Goal: Task Accomplishment & Management: Complete application form

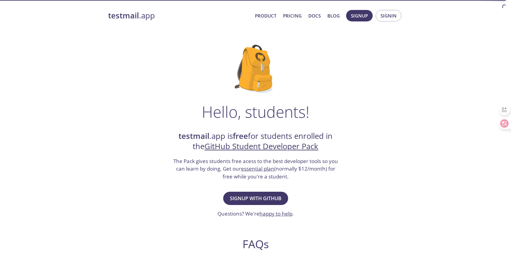
drag, startPoint x: 390, startPoint y: 38, endPoint x: 391, endPoint y: 32, distance: 5.9
click at [389, 38] on div "Hello, students! testmail .app is free for students enrolled in the GitHub Stud…" at bounding box center [255, 219] width 295 height 369
click at [393, 15] on span "Signin" at bounding box center [389, 16] width 16 height 8
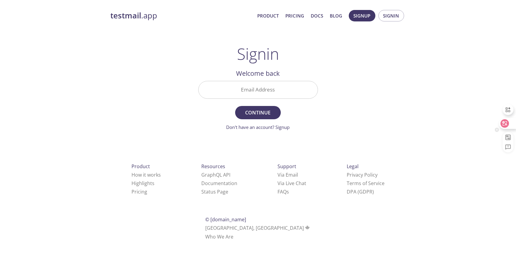
click at [502, 122] on icon at bounding box center [504, 123] width 8 height 8
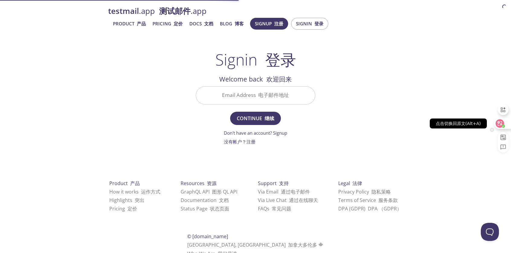
click at [504, 125] on circle at bounding box center [503, 126] width 3 height 3
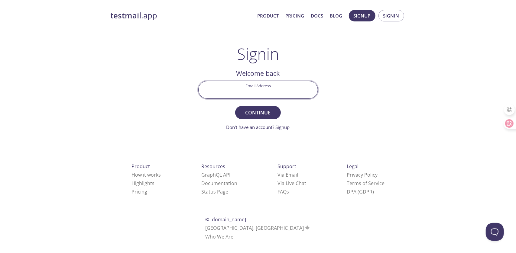
click at [268, 96] on input "Email Address" at bounding box center [258, 89] width 119 height 17
type input "[DOMAIN_NAME][EMAIL_ADDRESS][DOMAIN_NAME]"
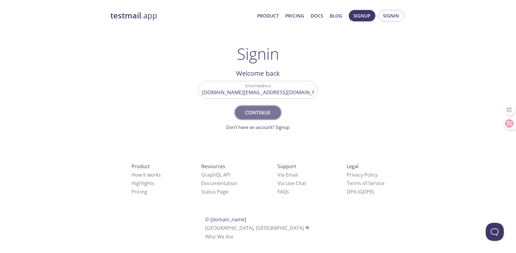
click at [270, 115] on span "Continue" at bounding box center [258, 112] width 32 height 8
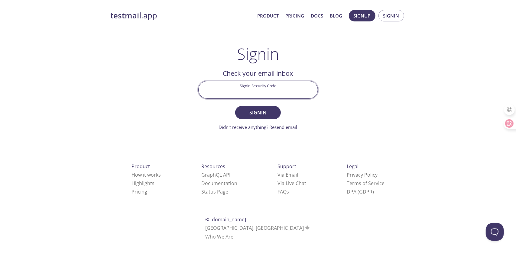
click at [271, 93] on input "Signin Security Code" at bounding box center [258, 89] width 119 height 17
type input "NS573PZ"
click at [277, 114] on button "Signin" at bounding box center [257, 112] width 45 height 13
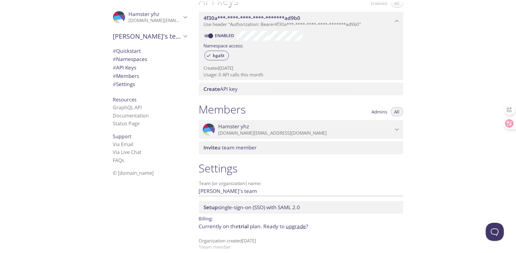
scroll to position [176, 0]
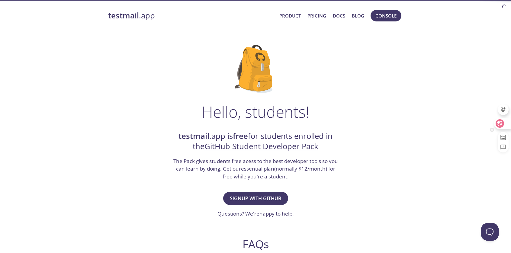
click at [500, 126] on icon at bounding box center [500, 123] width 5 height 5
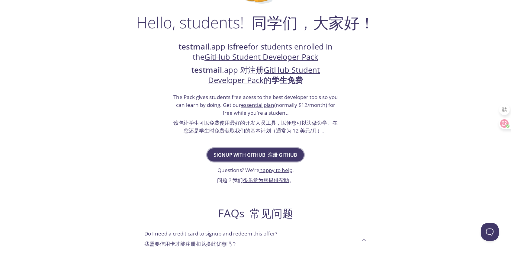
scroll to position [91, 0]
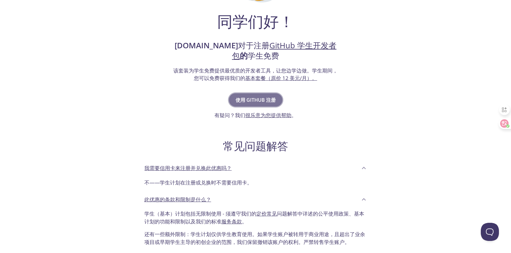
click at [263, 98] on font "使用 GitHub 注册" at bounding box center [256, 100] width 40 height 7
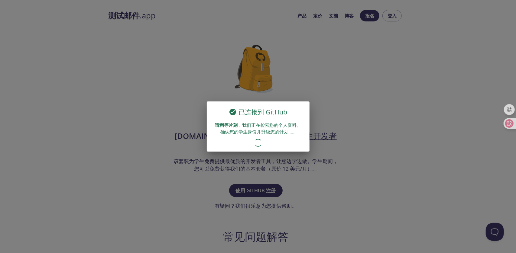
click at [365, 99] on div "已连接到 GitHub 请稍等片刻 ，我们正在检索您的个人资料、确认您的学生身份并升级您的计划……" at bounding box center [258, 126] width 516 height 253
click at [369, 121] on div "已连接到 GitHub 请稍等片刻 ，我们正在检索您的个人资料、确认您的学生身份并升级您的计划……" at bounding box center [258, 126] width 516 height 253
click at [253, 134] on font "，我们正在检索您的个人资料、确认您的学生身份并升级您的计划……" at bounding box center [260, 128] width 81 height 12
click at [166, 83] on div "已连接到 GitHub 请稍等片刻 ，我们正在检索您的个人资料、确认您的学生身份并升级您的计划……" at bounding box center [258, 126] width 516 height 253
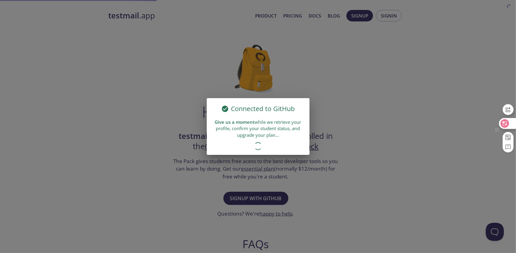
click at [508, 124] on icon at bounding box center [504, 123] width 8 height 8
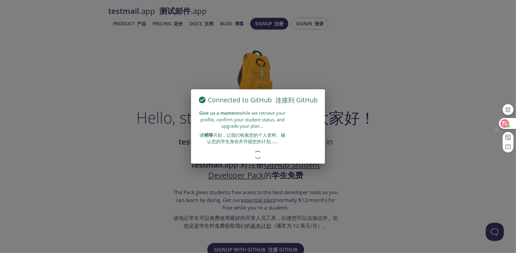
click at [507, 122] on icon at bounding box center [504, 123] width 5 height 5
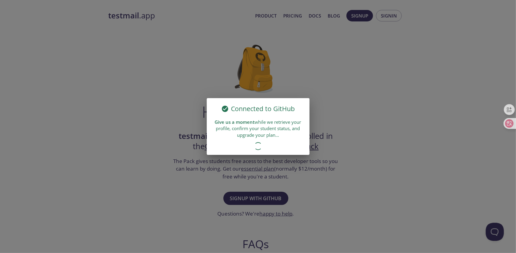
click at [399, 163] on div "Connected to GitHub Give us a moment while we retrieve your profile, confirm yo…" at bounding box center [258, 126] width 516 height 253
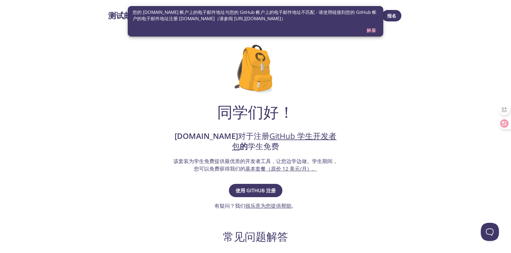
drag, startPoint x: 291, startPoint y: 18, endPoint x: 130, endPoint y: 11, distance: 161.0
click at [130, 11] on div "您的 testmail.app 帐户上的电子邮件地址与您的 GitHub 帐户上的电子邮件地址不匹配 - 请使用链接到您的 GitHub 帐户的电子邮件地址注…" at bounding box center [256, 21] width 256 height 31
click at [497, 123] on icon at bounding box center [500, 123] width 8 height 8
click at [377, 85] on div "同学们好！ testmail.app 对于注册 GitHub 学生开发者包 的 学生免费 该套装为学生免费提供最优质的开发者工具，让您边学边做。 学生期间，您…" at bounding box center [255, 204] width 295 height 338
click at [295, 94] on div "同学们好！ testmail.app 对于注册 GitHub 学生开发者包 的 学生免费 该套装为学生免费提供最优质的开发者工具，让您边学边做。 学生期间，您…" at bounding box center [255, 204] width 295 height 338
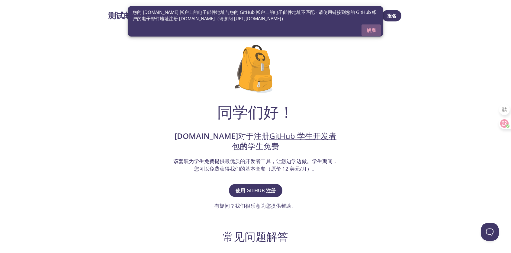
click at [371, 32] on font "解雇" at bounding box center [371, 30] width 9 height 6
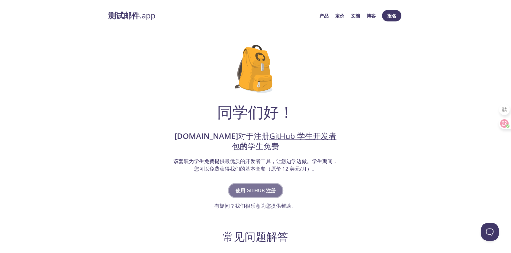
click at [264, 189] on font "使用 GitHub 注册" at bounding box center [256, 190] width 40 height 7
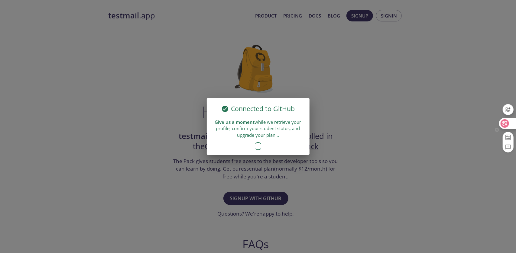
click at [505, 124] on icon at bounding box center [504, 123] width 5 height 5
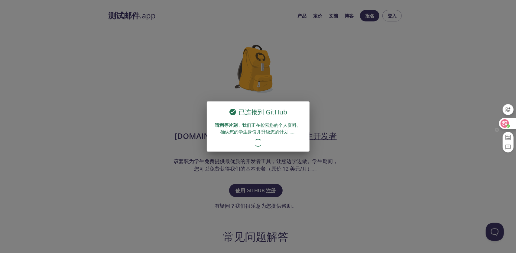
click at [504, 119] on div at bounding box center [507, 123] width 16 height 11
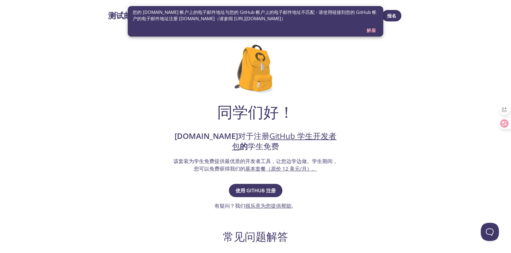
drag, startPoint x: 291, startPoint y: 18, endPoint x: 296, endPoint y: 23, distance: 7.5
click at [296, 23] on div "您的 [DOMAIN_NAME] 帐户上的电子邮件地址与您的 GitHub 帐户上的电子邮件地址不匹配 - 请使用链接到您的 GitHub 帐户的电子邮件地址…" at bounding box center [256, 16] width 246 height 18
drag, startPoint x: 216, startPoint y: 18, endPoint x: 288, endPoint y: 20, distance: 71.9
click at [288, 20] on font "您的 [DOMAIN_NAME] 帐户上的电子邮件地址与您的 GitHub 帐户上的电子邮件地址不匹配 - 请使用链接到您的 GitHub 帐户的电子邮件地址…" at bounding box center [255, 15] width 244 height 12
copy font "[URL][DOMAIN_NAME]"
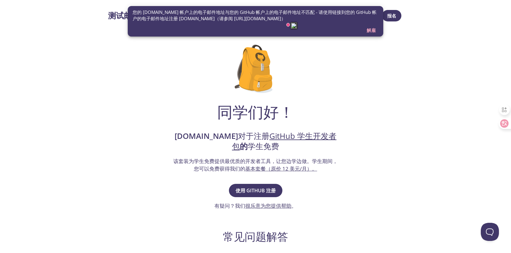
click at [317, 25] on div "您的 [DOMAIN_NAME] 帐户上的电子邮件地址与您的 GitHub 帐户上的电子邮件地址不匹配 - 请使用链接到您的 GitHub 帐户的电子邮件地址…" at bounding box center [256, 21] width 256 height 31
click at [370, 31] on font "解雇" at bounding box center [371, 30] width 9 height 6
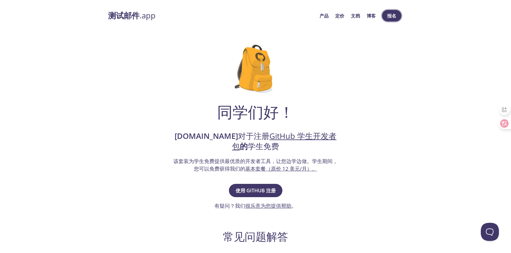
click at [393, 13] on font "报名" at bounding box center [391, 16] width 9 height 6
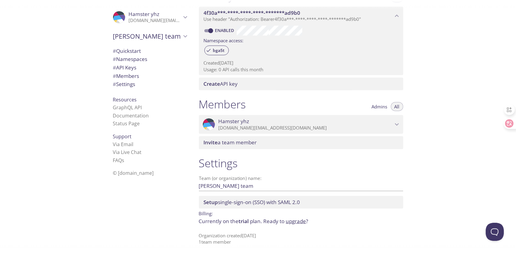
scroll to position [176, 0]
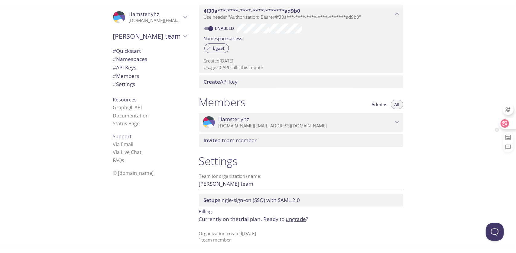
click at [507, 125] on icon at bounding box center [505, 124] width 6 height 6
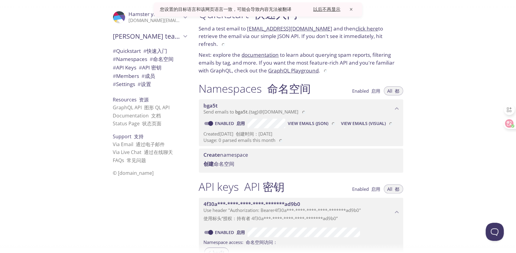
scroll to position [0, 0]
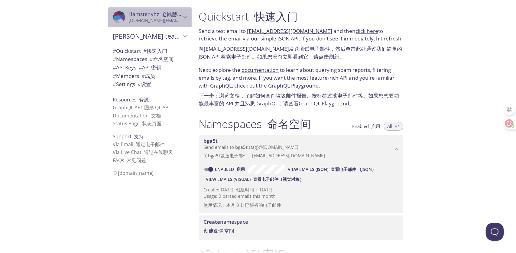
click at [181, 20] on icon "Hamster yhz" at bounding box center [185, 17] width 8 height 8
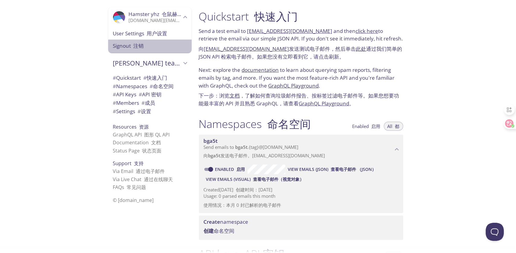
click at [146, 47] on span "Signout 注销" at bounding box center [150, 46] width 74 height 8
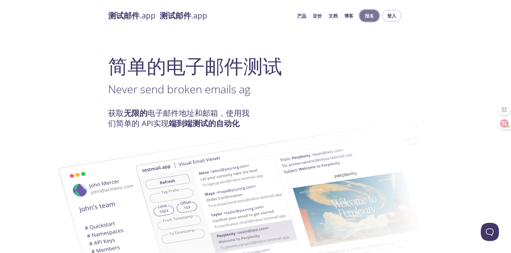
click at [366, 17] on font "报名" at bounding box center [369, 16] width 9 height 6
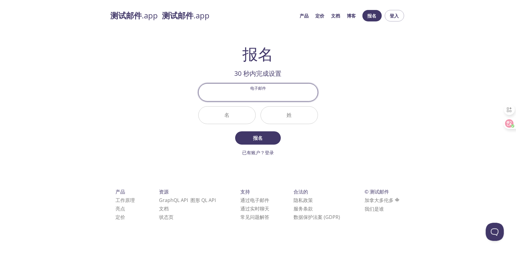
click at [257, 94] on input "电子邮件" at bounding box center [258, 92] width 119 height 17
click at [238, 98] on input "[DOMAIN_NAME][EMAIL_ADDRESS][DOMAIN_NAME]" at bounding box center [258, 92] width 119 height 17
type input "[DOMAIN_NAME][EMAIL_ADDRESS][DOMAIN_NAME]"
click at [246, 113] on input "名" at bounding box center [227, 115] width 57 height 17
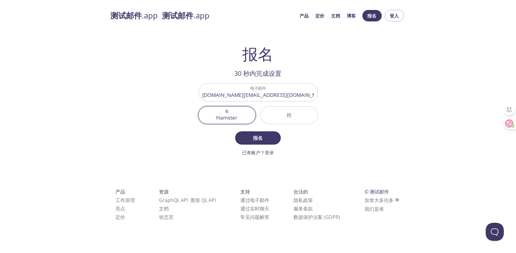
type input "Hamster"
click at [293, 112] on input "姓" at bounding box center [289, 115] width 57 height 17
type input "yhz"
click at [267, 138] on span "报名" at bounding box center [258, 138] width 32 height 8
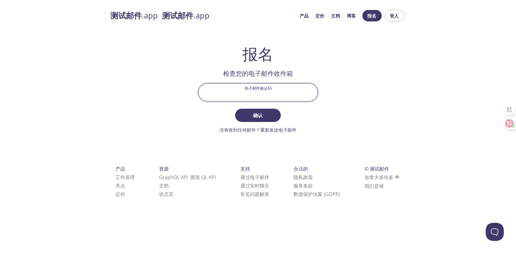
click at [253, 95] on input "电子邮件验证码" at bounding box center [258, 92] width 119 height 17
type input "ABDZ88L"
click at [235, 109] on button "确认" at bounding box center [257, 115] width 45 height 13
